Goal: Transaction & Acquisition: Purchase product/service

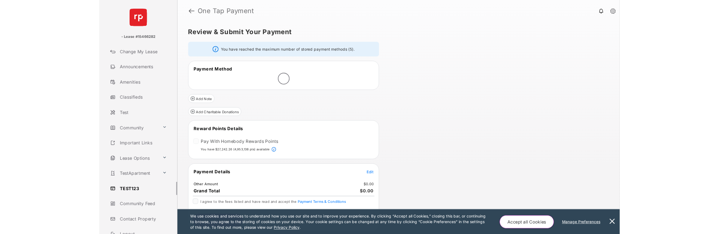
scroll to position [39, 0]
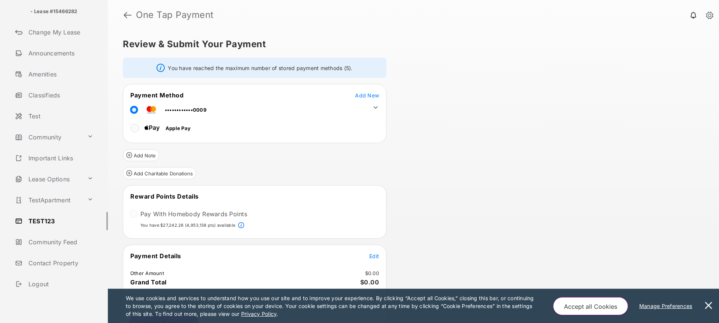
click at [37, 223] on link "TEST123" at bounding box center [60, 221] width 96 height 18
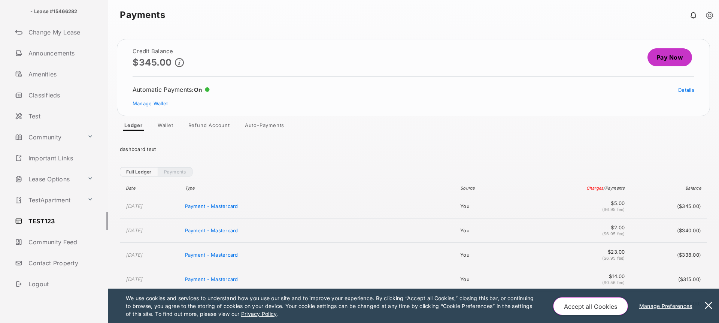
click at [263, 128] on link "Auto-Payments" at bounding box center [264, 126] width 51 height 9
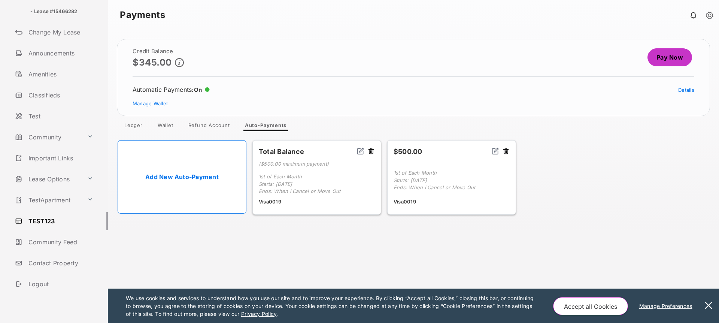
click at [669, 54] on link "Pay Now" at bounding box center [669, 57] width 45 height 18
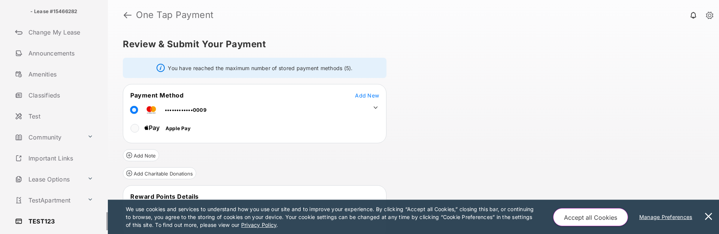
click at [708, 215] on button at bounding box center [708, 217] width 15 height 34
